Goal: Task Accomplishment & Management: Manage account settings

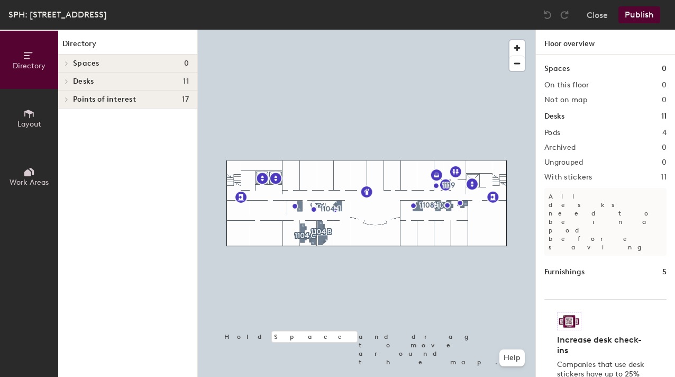
click at [296, 30] on div at bounding box center [367, 30] width 338 height 0
click at [302, 30] on div at bounding box center [367, 30] width 338 height 0
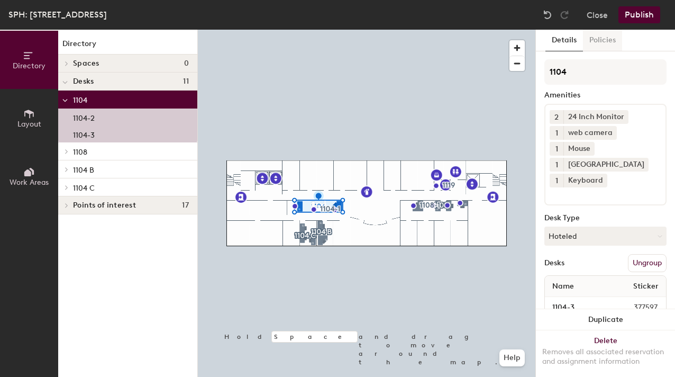
click at [608, 38] on button "Policies" at bounding box center [602, 41] width 39 height 22
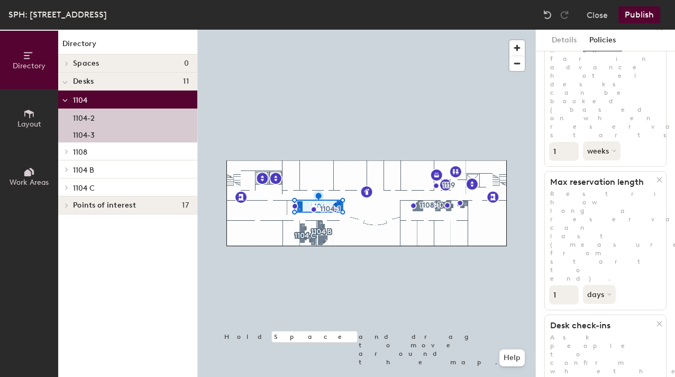
scroll to position [44, 0]
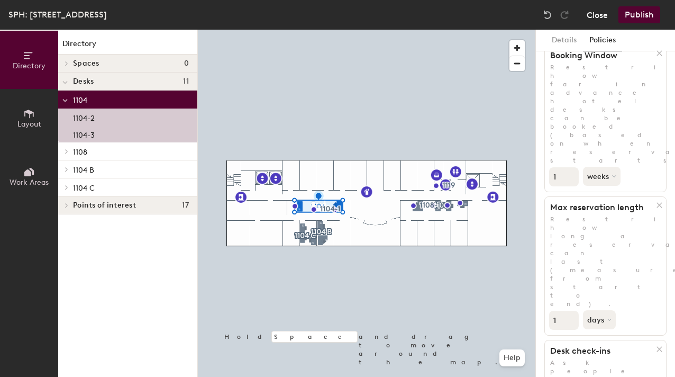
click at [597, 21] on button "Close" at bounding box center [597, 14] width 21 height 17
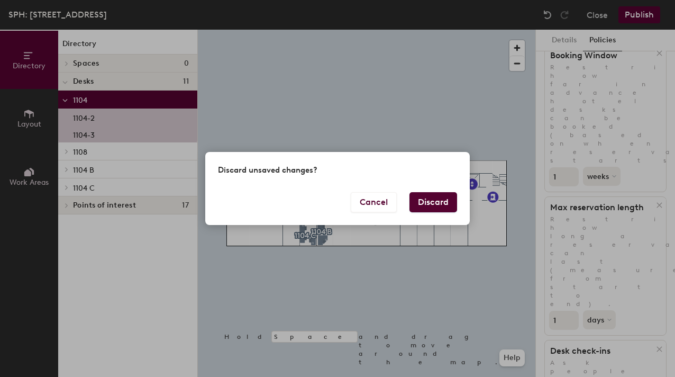
click at [431, 193] on button "Discard" at bounding box center [434, 202] width 48 height 20
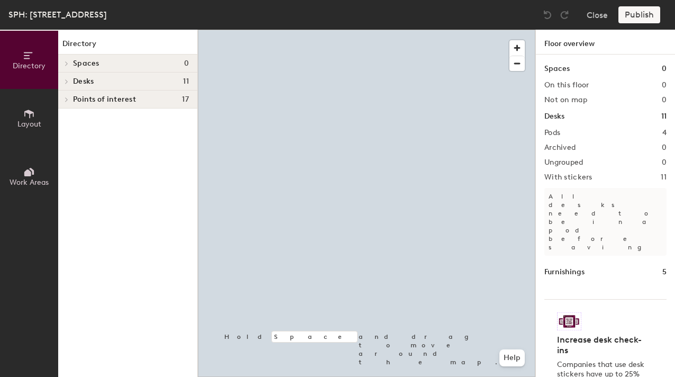
click at [345, 30] on div at bounding box center [367, 30] width 338 height 0
click at [338, 30] on div at bounding box center [367, 30] width 338 height 0
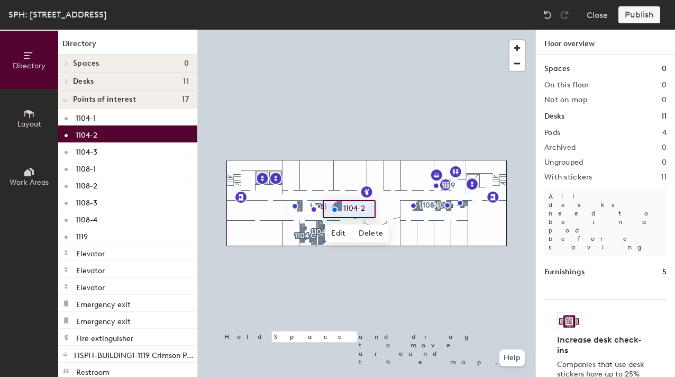
drag, startPoint x: 34, startPoint y: 121, endPoint x: 51, endPoint y: 122, distance: 16.5
click at [36, 121] on span "Layout" at bounding box center [29, 124] width 24 height 9
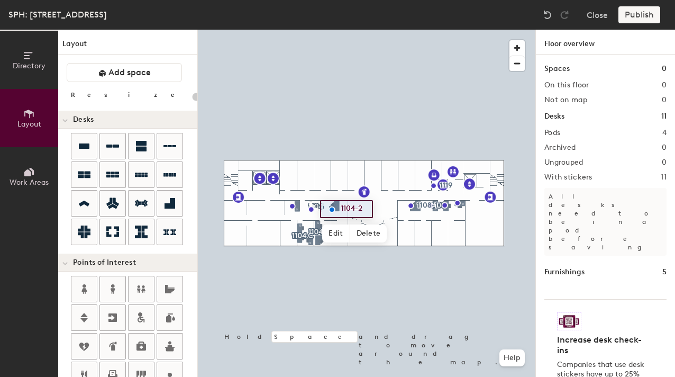
drag, startPoint x: 31, startPoint y: 160, endPoint x: 28, endPoint y: 103, distance: 57.3
click at [31, 159] on button "Work Areas" at bounding box center [29, 176] width 58 height 58
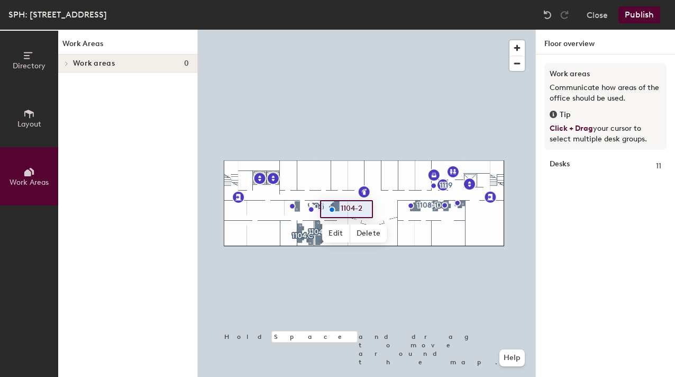
click at [33, 79] on button "Directory" at bounding box center [29, 60] width 58 height 58
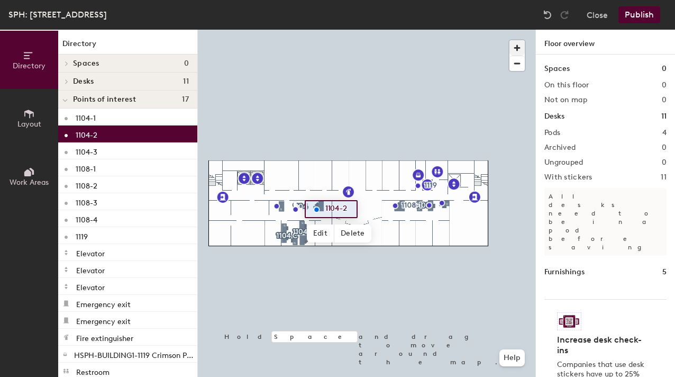
click at [518, 51] on span "button" at bounding box center [517, 47] width 15 height 15
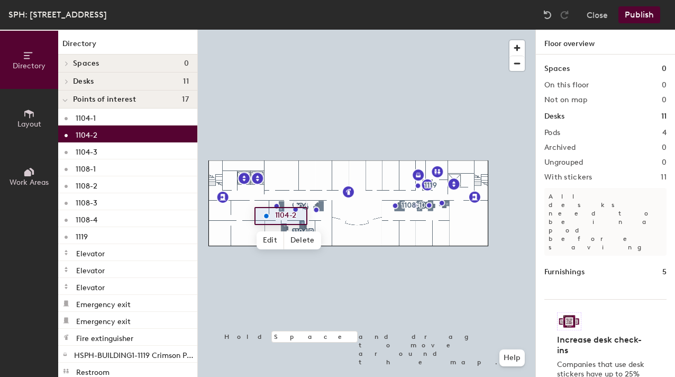
drag, startPoint x: 71, startPoint y: 80, endPoint x: 86, endPoint y: 83, distance: 15.6
click at [72, 80] on div "Desks 11" at bounding box center [127, 81] width 139 height 18
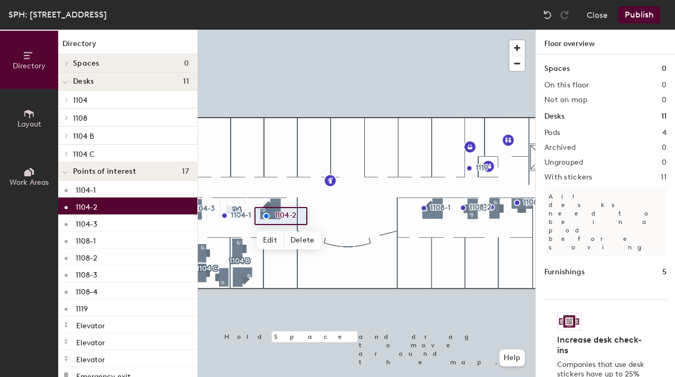
click at [265, 30] on div at bounding box center [367, 30] width 338 height 0
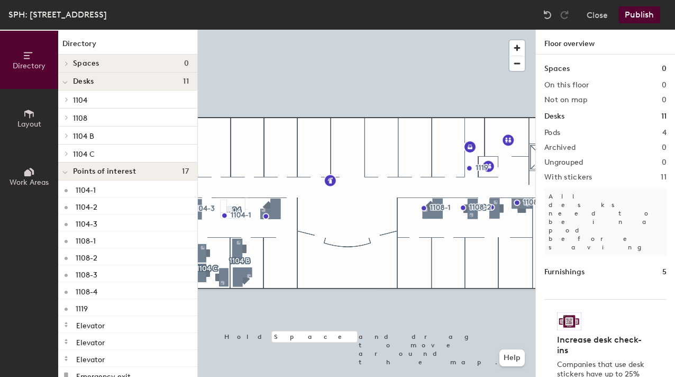
click at [272, 30] on div at bounding box center [367, 30] width 338 height 0
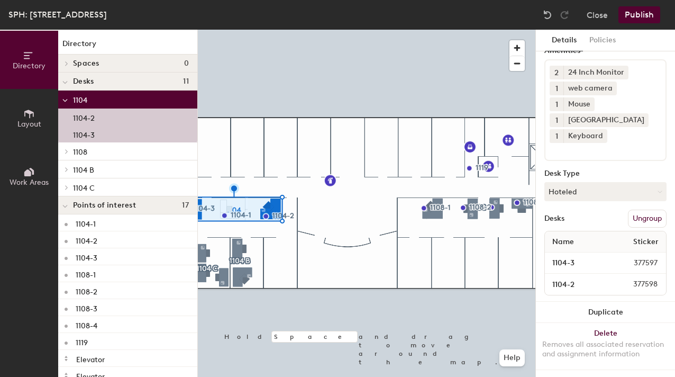
scroll to position [44, 0]
click at [607, 17] on button "Close" at bounding box center [597, 14] width 21 height 17
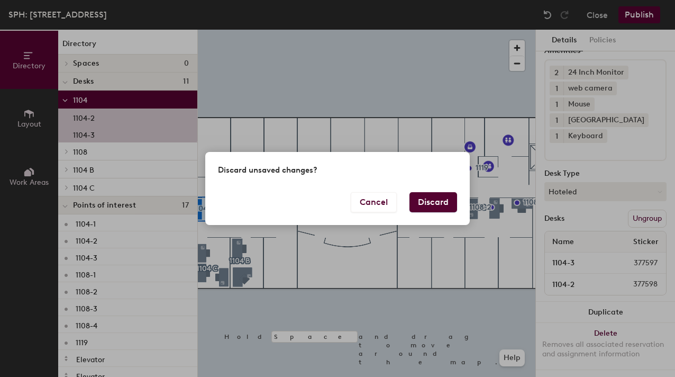
click at [440, 205] on button "Discard" at bounding box center [434, 202] width 48 height 20
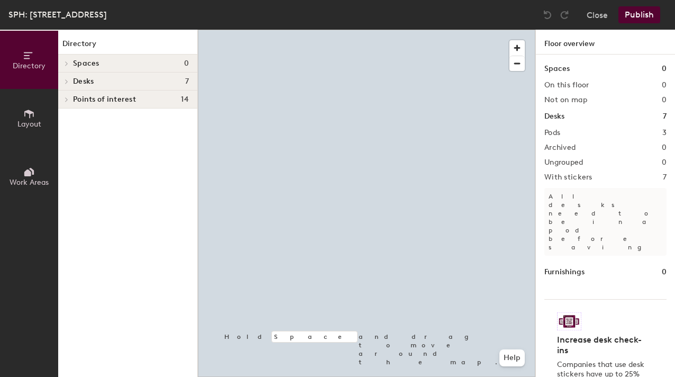
click at [281, 30] on div at bounding box center [367, 30] width 338 height 0
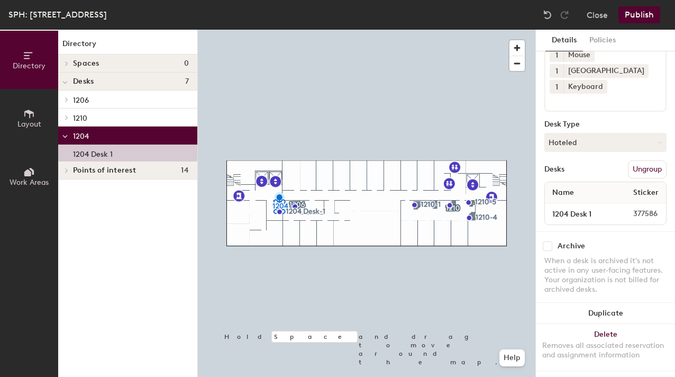
scroll to position [93, 0]
click at [603, 48] on button "Policies" at bounding box center [602, 41] width 39 height 22
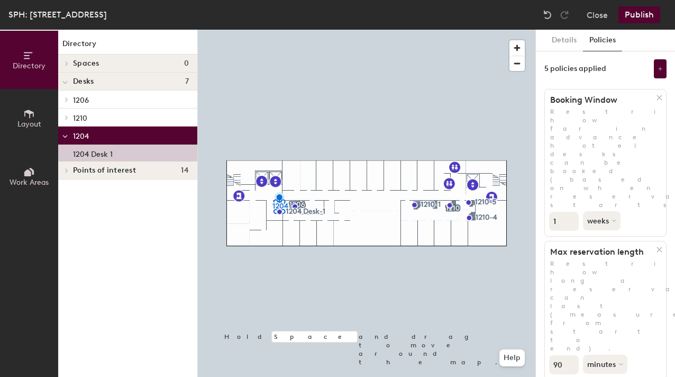
scroll to position [0, 0]
click at [594, 10] on button "Close" at bounding box center [597, 14] width 21 height 17
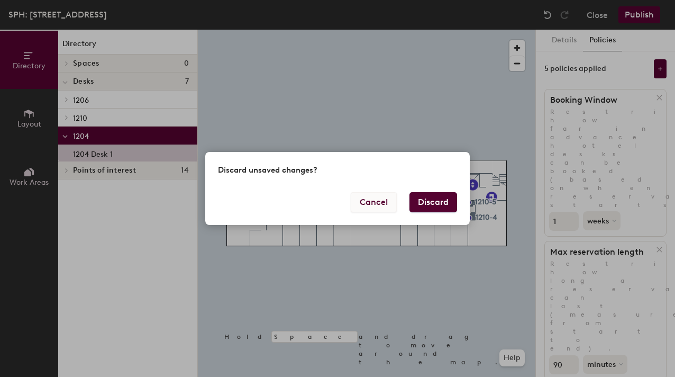
click at [381, 201] on button "Cancel" at bounding box center [374, 202] width 46 height 20
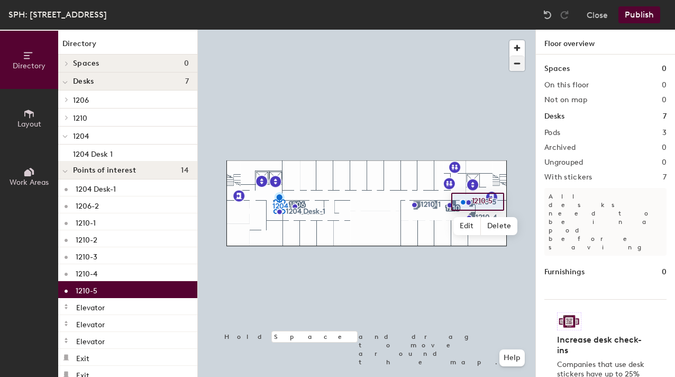
drag, startPoint x: 523, startPoint y: 48, endPoint x: 514, endPoint y: 60, distance: 15.1
click at [522, 49] on span "button" at bounding box center [517, 47] width 15 height 15
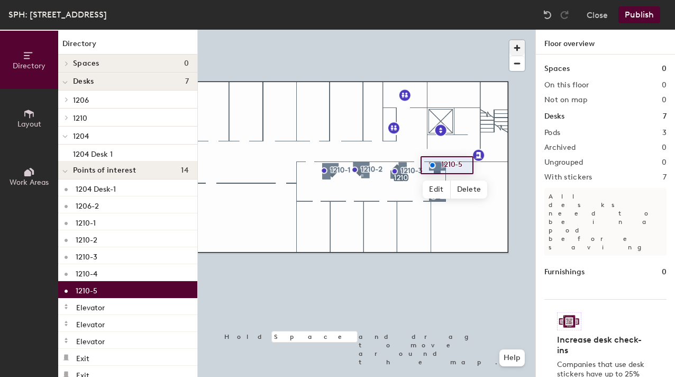
click at [524, 48] on span "button" at bounding box center [517, 47] width 15 height 15
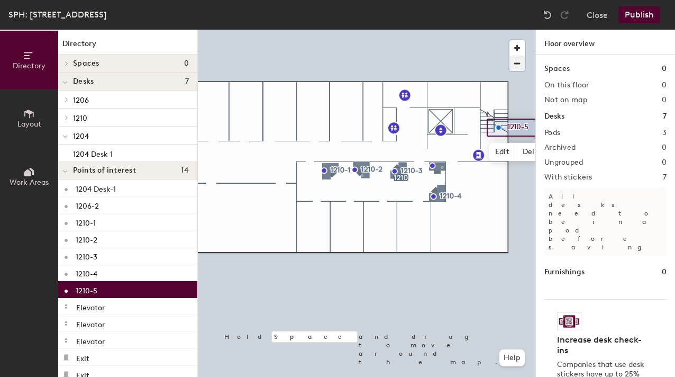
click at [449, 30] on div at bounding box center [367, 30] width 338 height 0
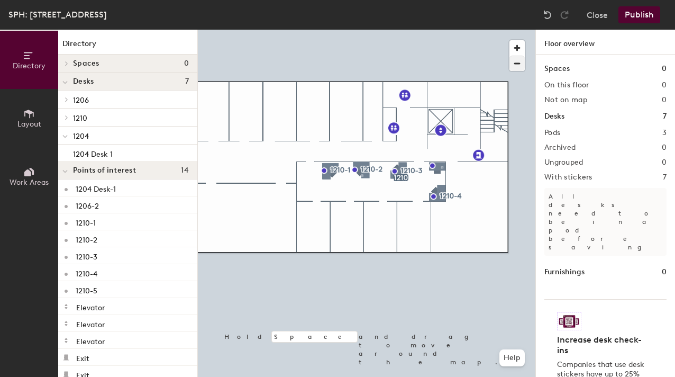
click at [508, 30] on div at bounding box center [367, 30] width 338 height 0
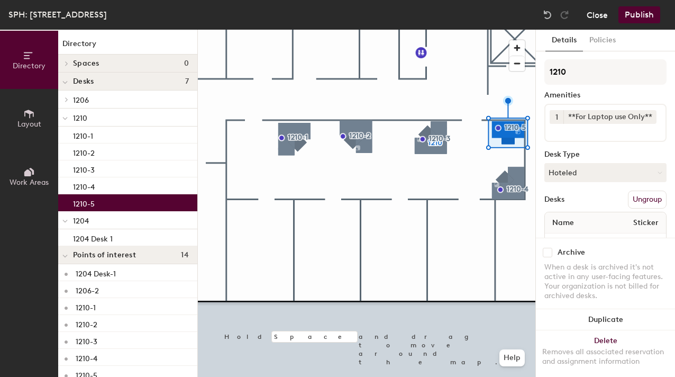
click at [595, 20] on button "Close" at bounding box center [597, 14] width 21 height 17
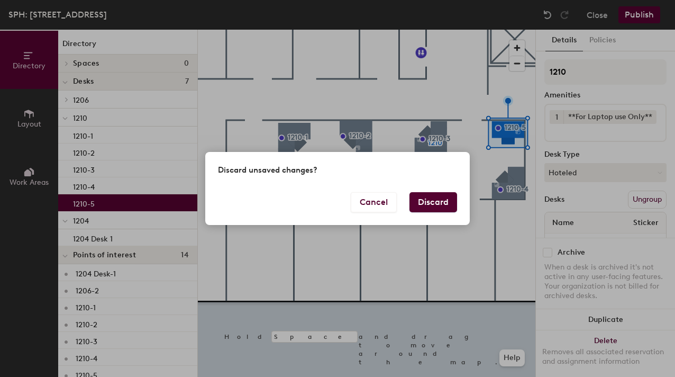
click at [400, 193] on div "Discard unsaved changes? Cancel Discard" at bounding box center [337, 188] width 265 height 72
click at [379, 199] on button "Cancel" at bounding box center [374, 202] width 46 height 20
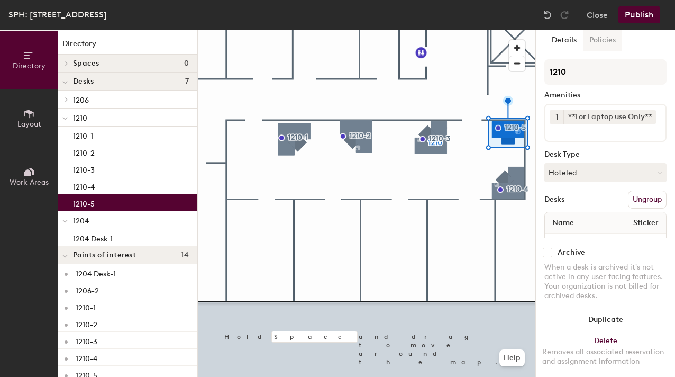
click at [599, 34] on button "Policies" at bounding box center [602, 41] width 39 height 22
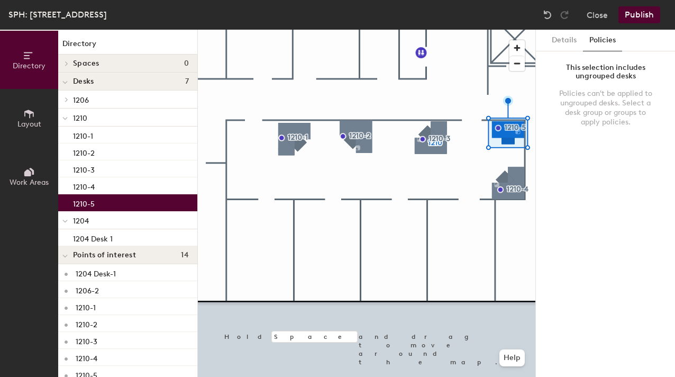
click at [425, 30] on div at bounding box center [367, 30] width 338 height 0
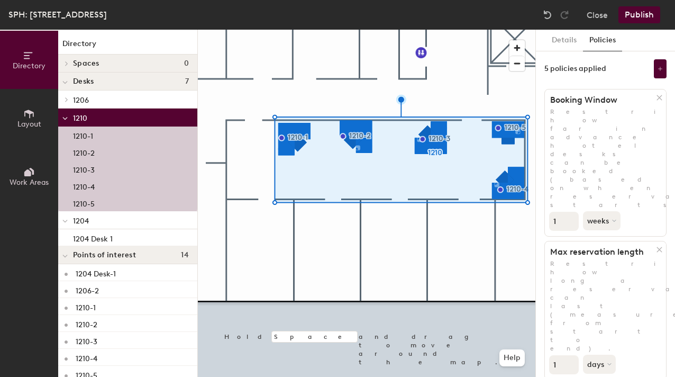
click at [612, 15] on div "Close Publish" at bounding box center [603, 14] width 128 height 17
click at [607, 16] on button "Close" at bounding box center [597, 14] width 21 height 17
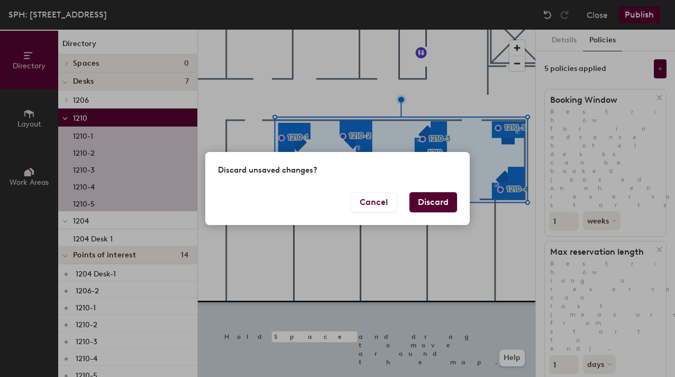
drag, startPoint x: 436, startPoint y: 204, endPoint x: 466, endPoint y: 112, distance: 96.7
click at [436, 204] on button "Discard" at bounding box center [434, 202] width 48 height 20
